Goal: Task Accomplishment & Management: Use online tool/utility

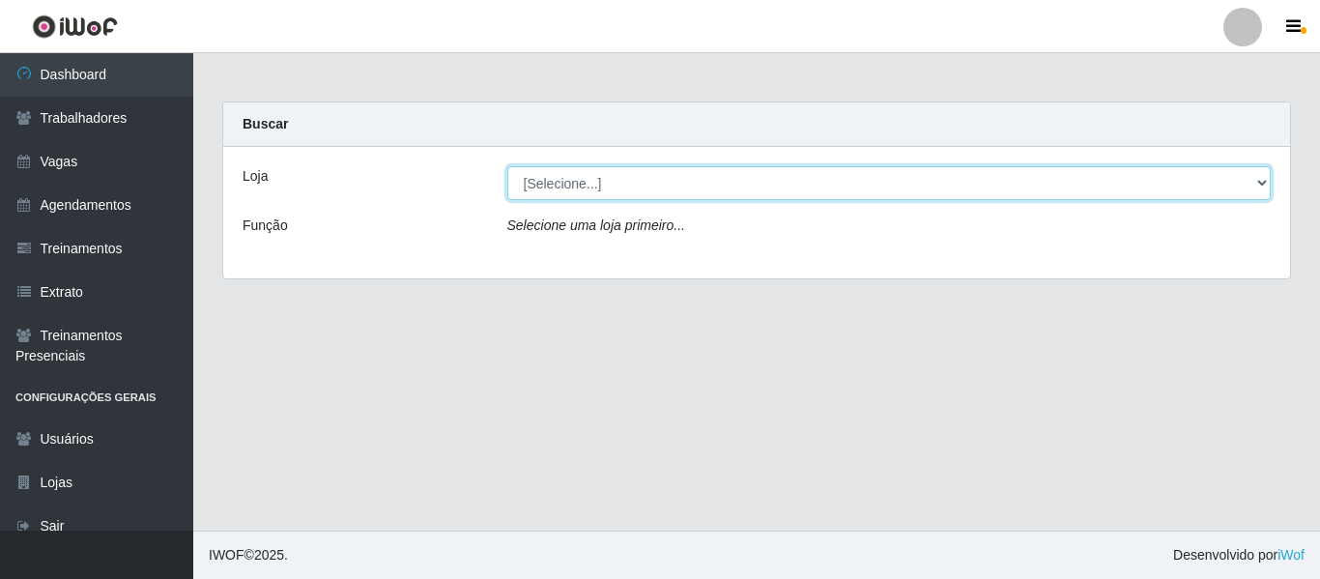
click at [728, 184] on select "[Selecione...] Mister Burg" at bounding box center [889, 183] width 764 height 34
select select "535"
click at [507, 166] on select "[Selecione...] Mister Burg" at bounding box center [889, 183] width 764 height 34
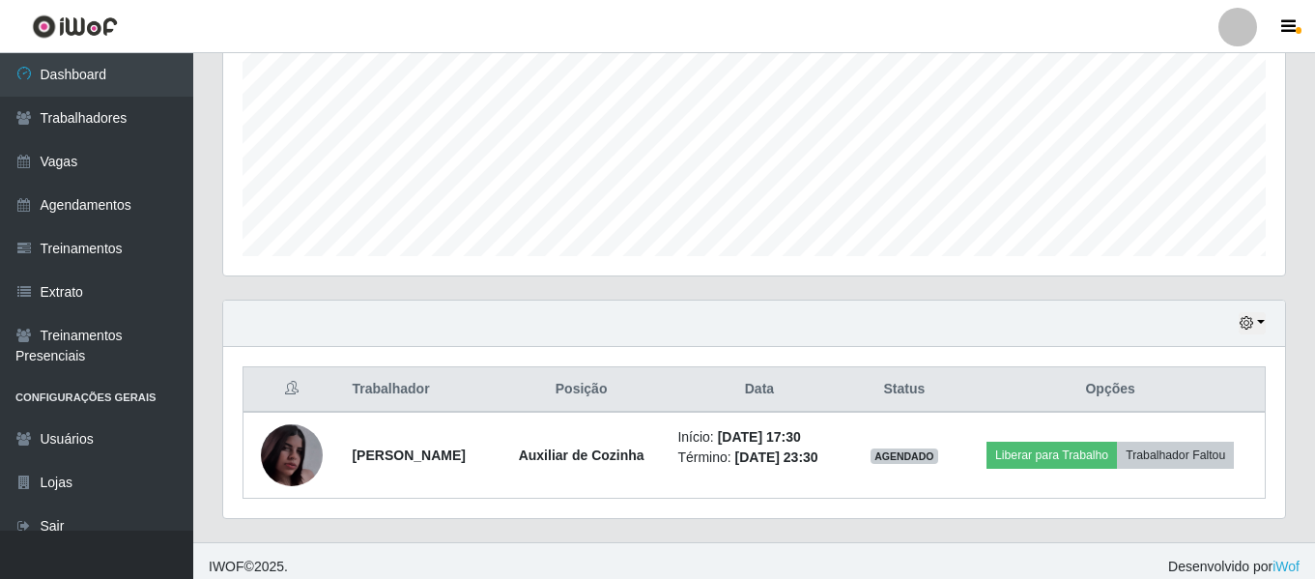
scroll to position [461, 0]
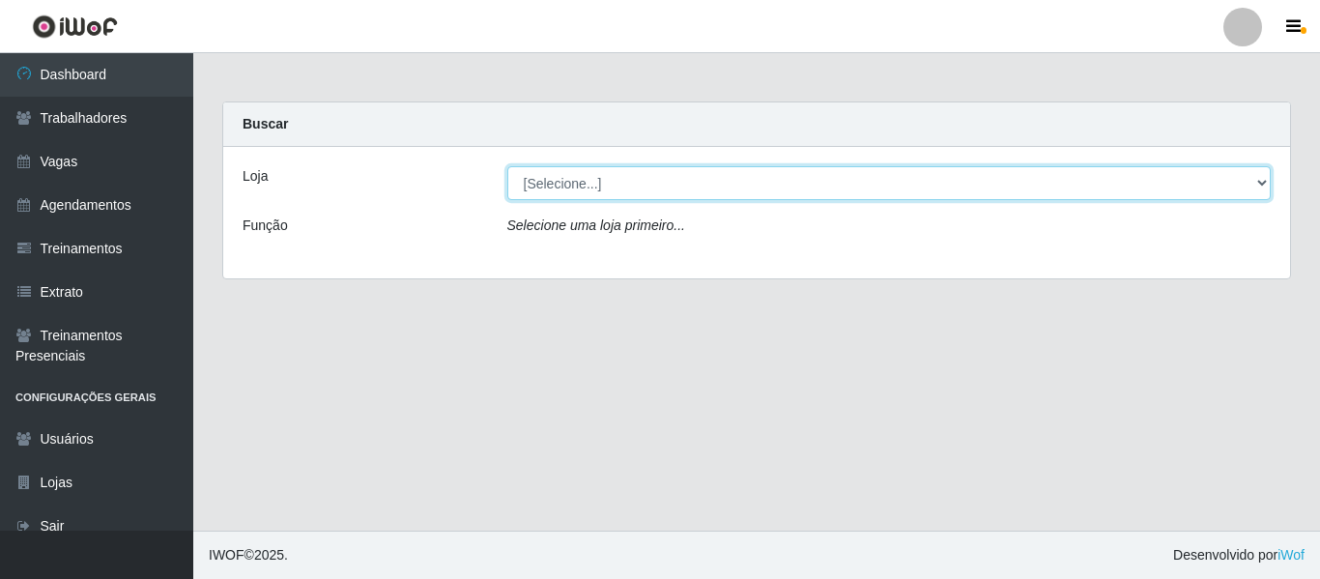
click at [732, 186] on select "[Selecione...] Mister Burg" at bounding box center [889, 183] width 764 height 34
select select "535"
click at [507, 166] on select "[Selecione...] Mister Burg" at bounding box center [889, 183] width 764 height 34
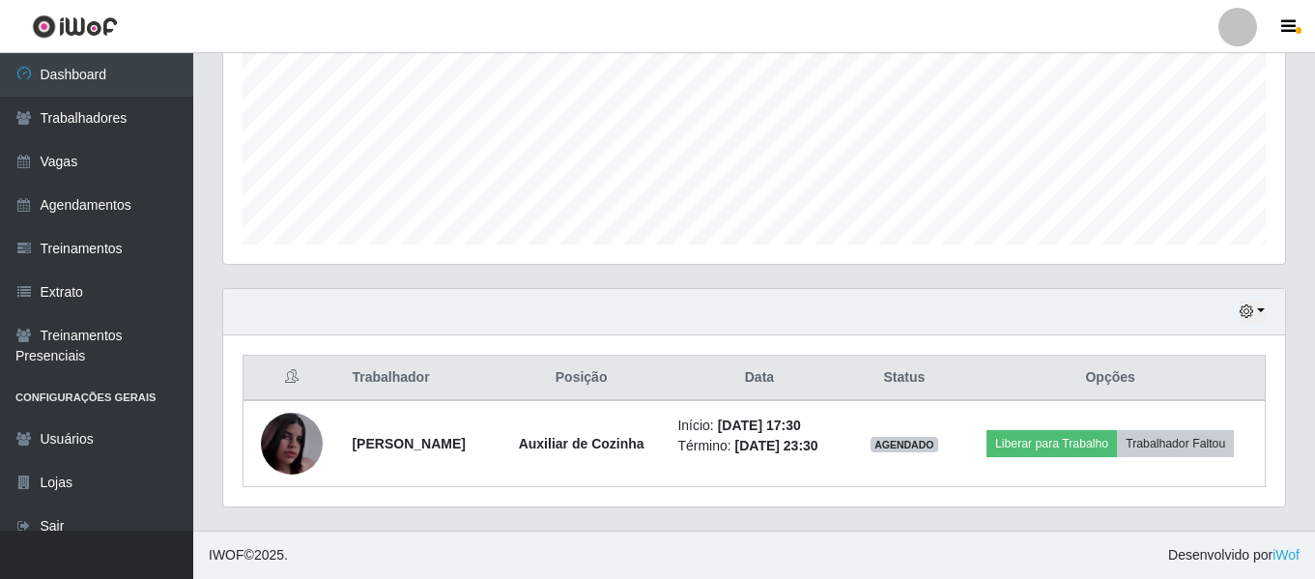
scroll to position [461, 0]
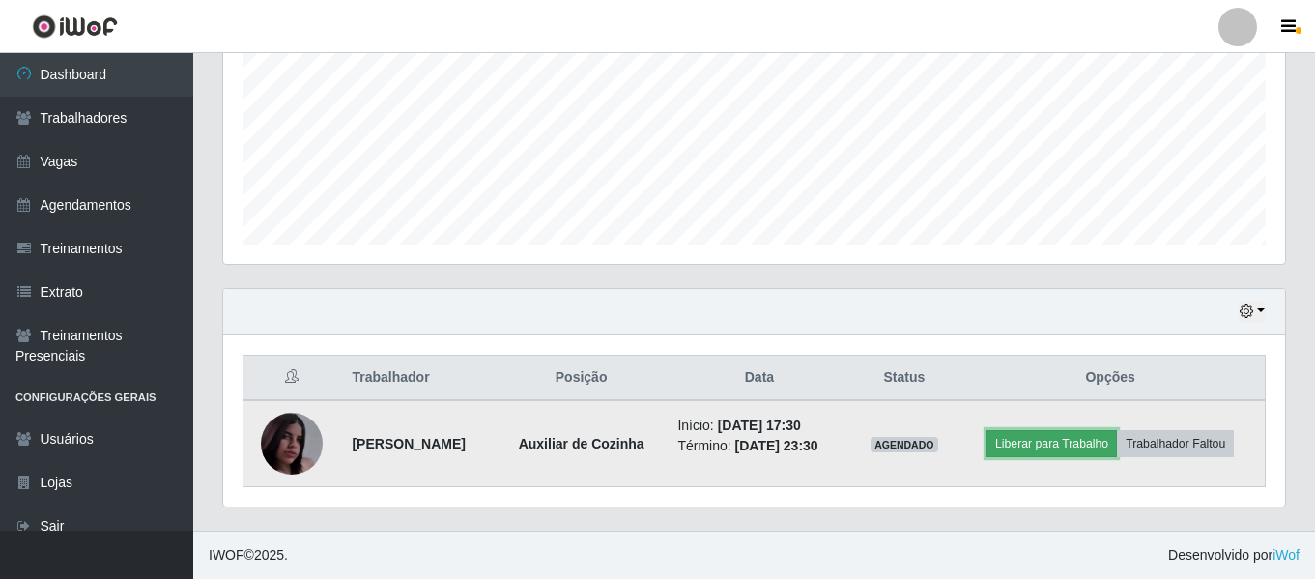
click at [1117, 430] on button "Liberar para Trabalho" at bounding box center [1051, 443] width 130 height 27
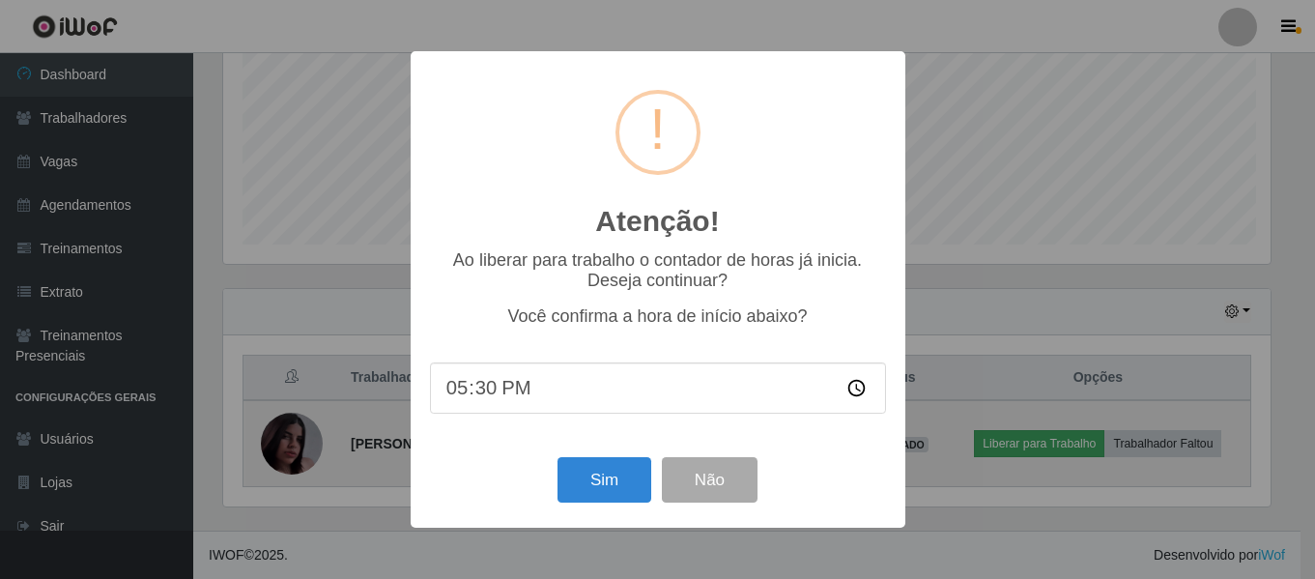
scroll to position [401, 1052]
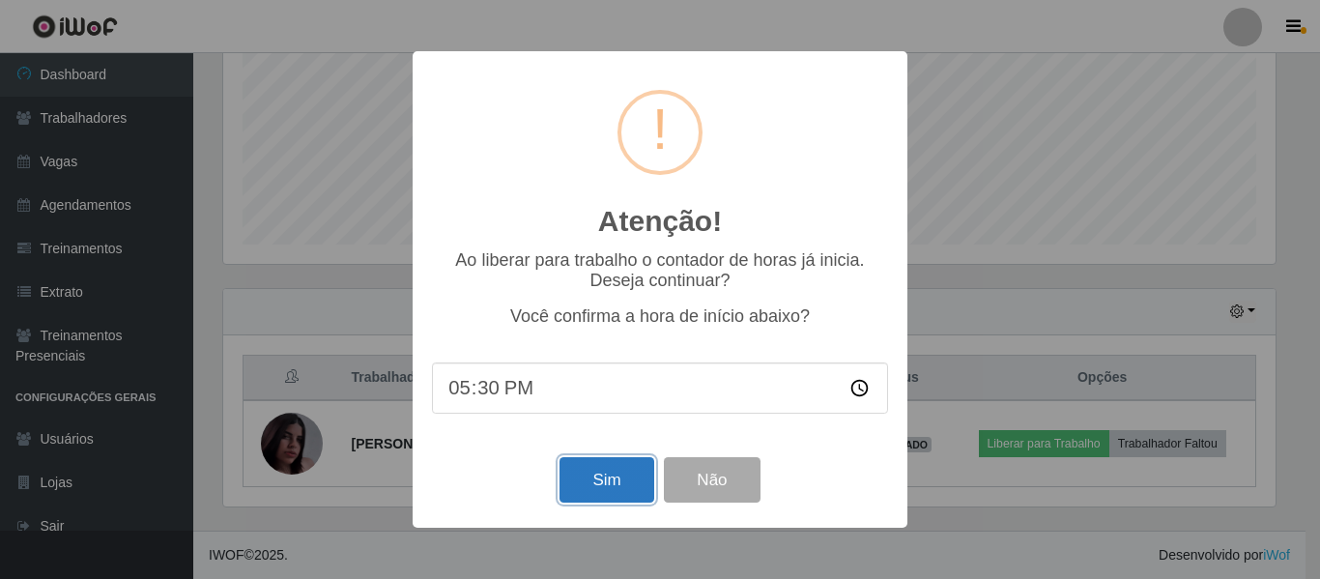
click at [575, 483] on button "Sim" at bounding box center [606, 479] width 94 height 45
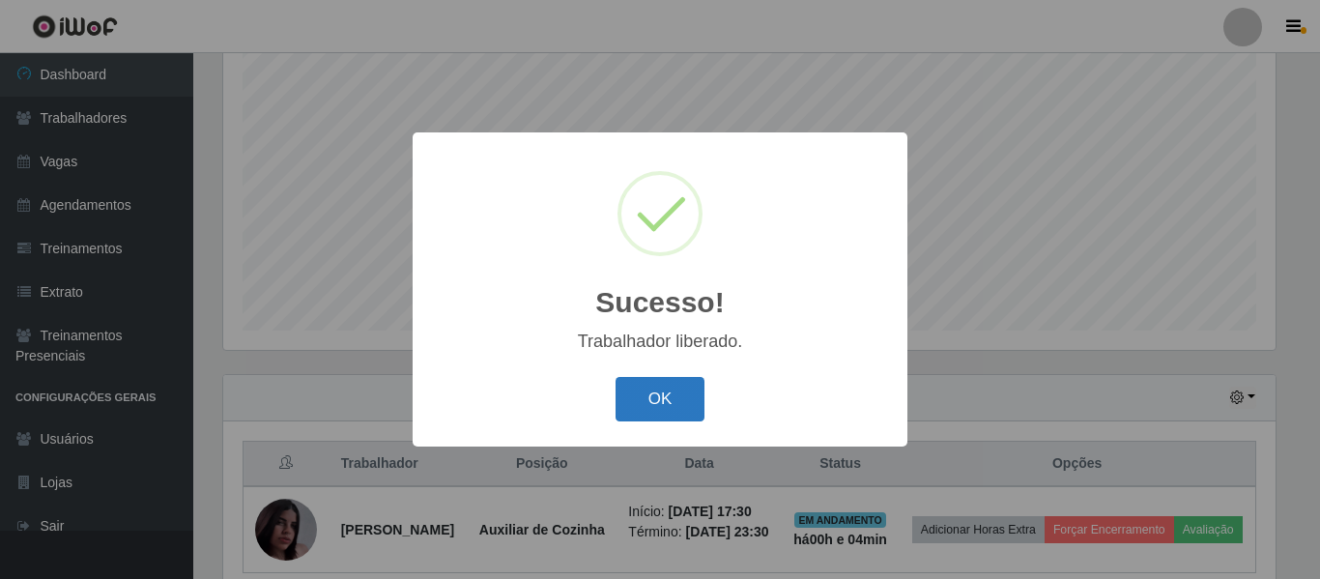
click at [690, 383] on button "OK" at bounding box center [660, 399] width 90 height 45
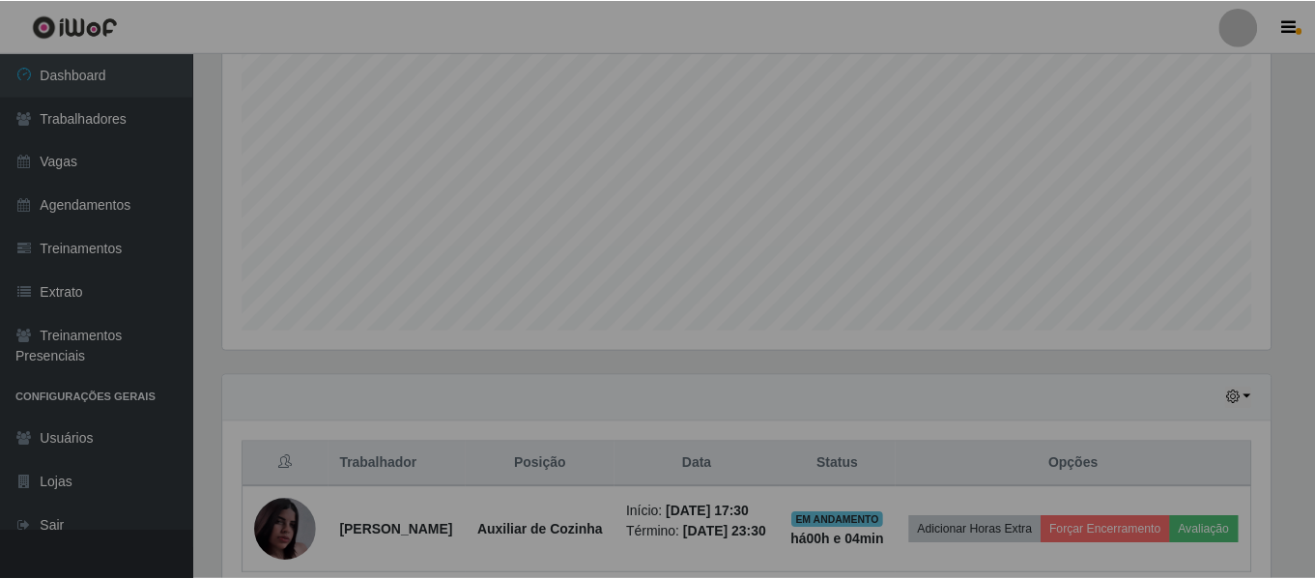
scroll to position [401, 1062]
